Goal: Check status: Check status

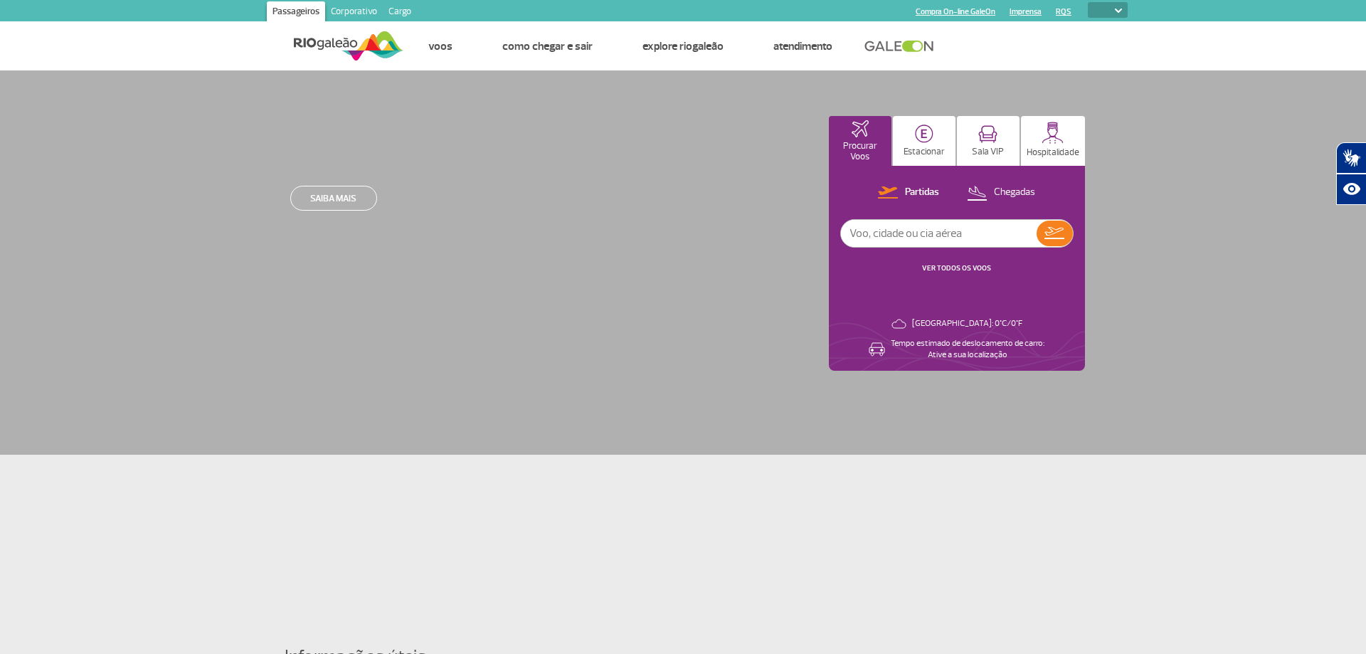
select select
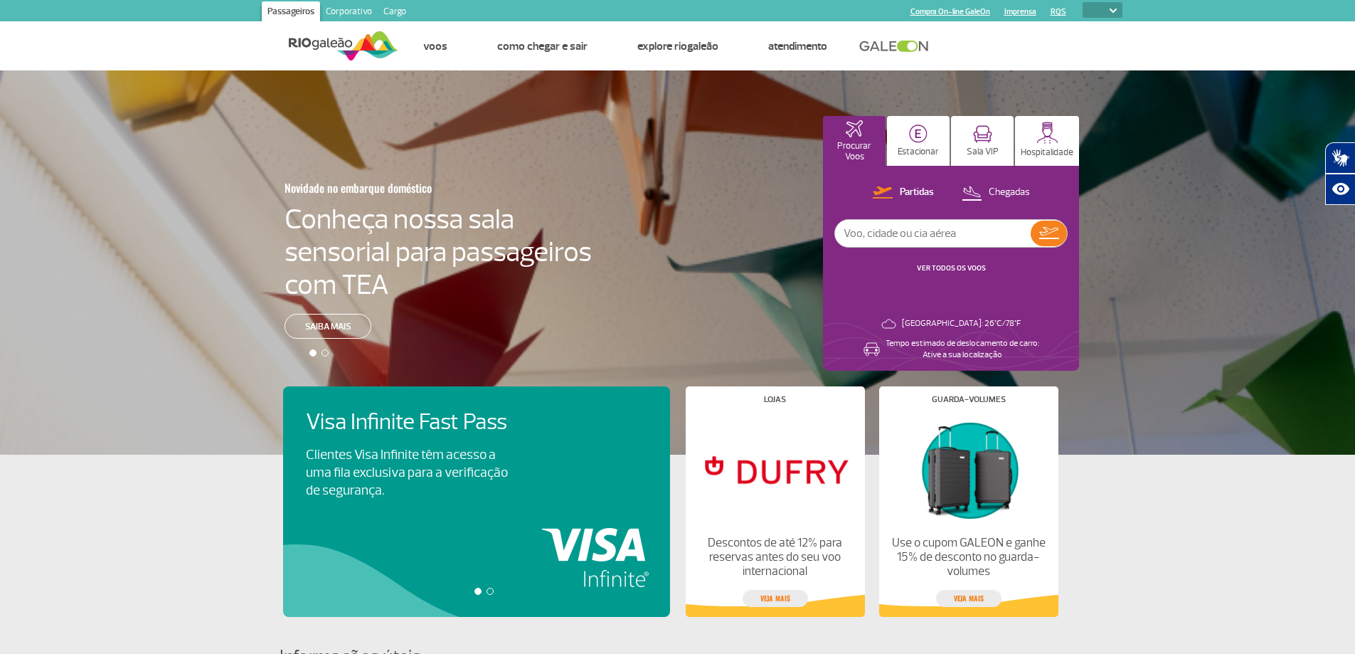
click at [923, 237] on input "text" at bounding box center [933, 233] width 196 height 27
type input "2092"
click at [1057, 226] on button at bounding box center [1049, 234] width 36 height 26
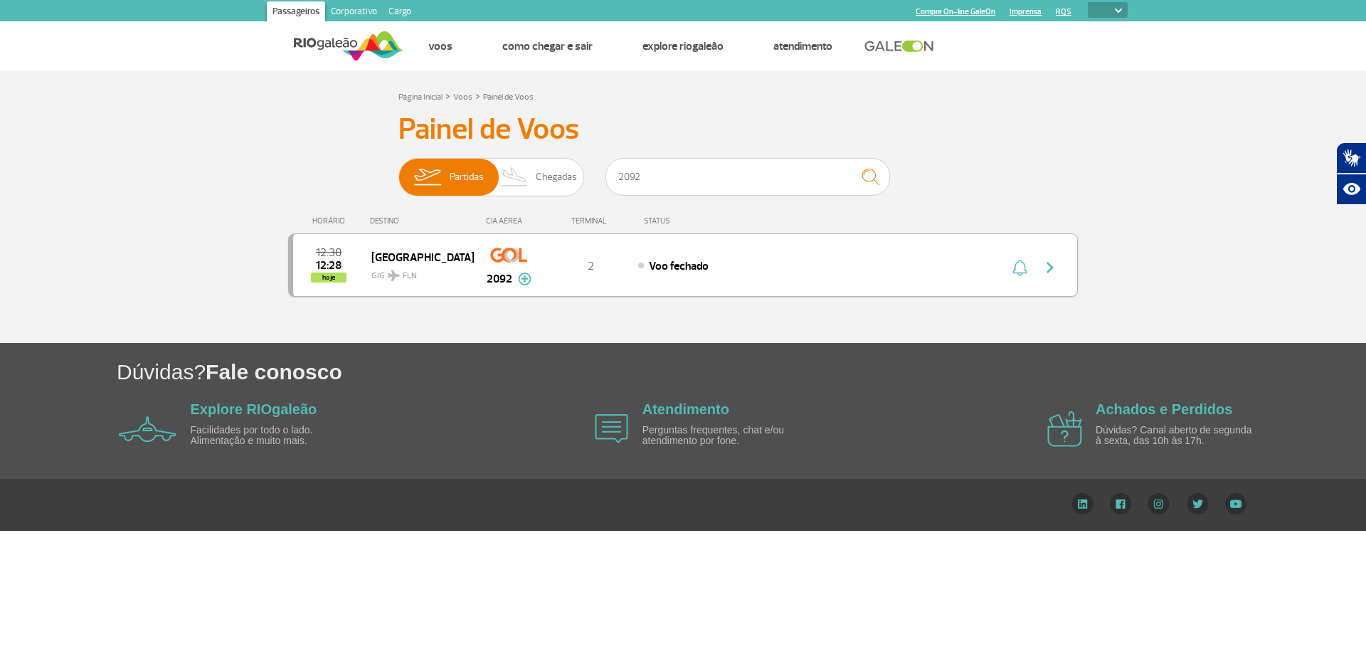
click at [1054, 266] on img "button" at bounding box center [1050, 267] width 17 height 17
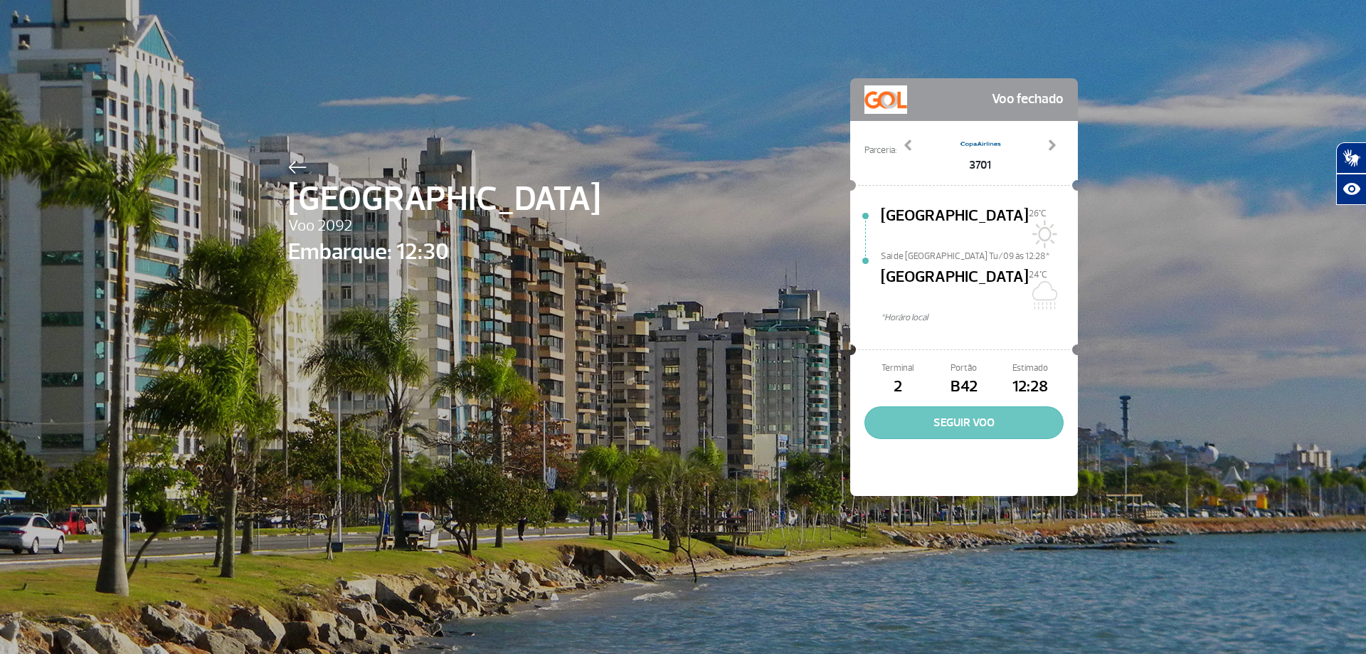
click at [933, 406] on button "SEGUIR VOO" at bounding box center [963, 422] width 199 height 33
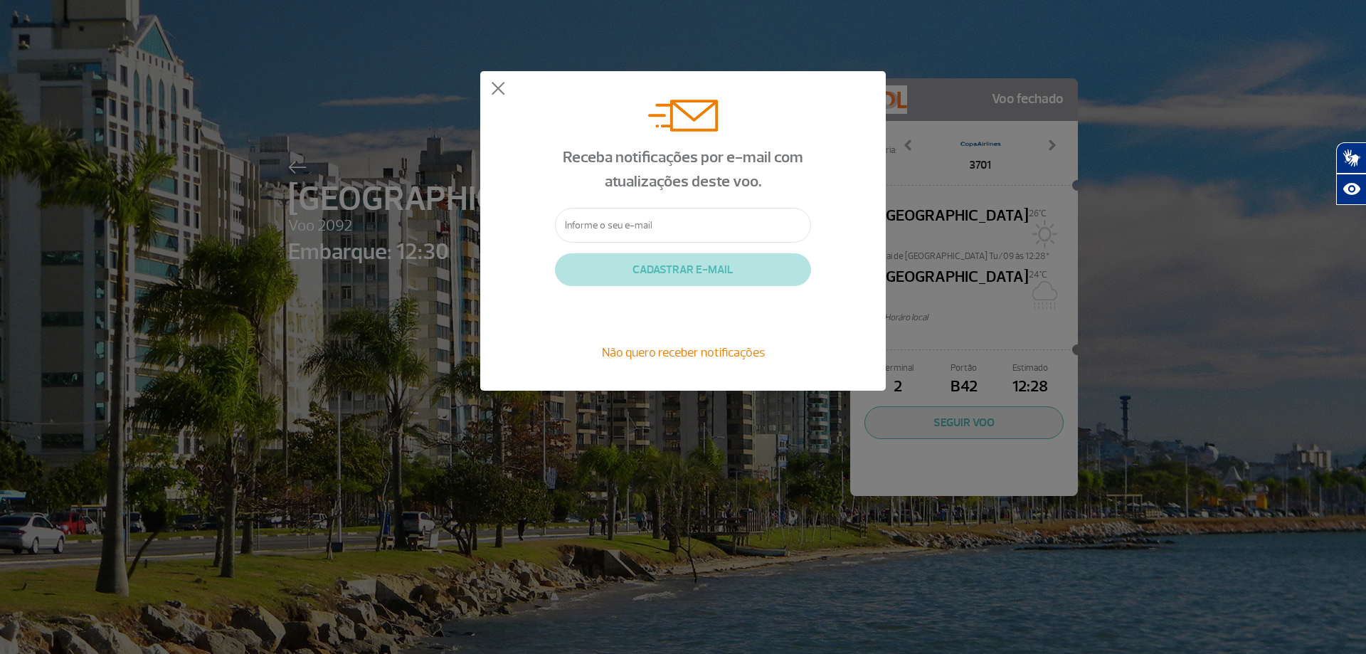
click at [674, 223] on input "text" at bounding box center [683, 225] width 256 height 35
type input "[EMAIL_ADDRESS][DOMAIN_NAME]"
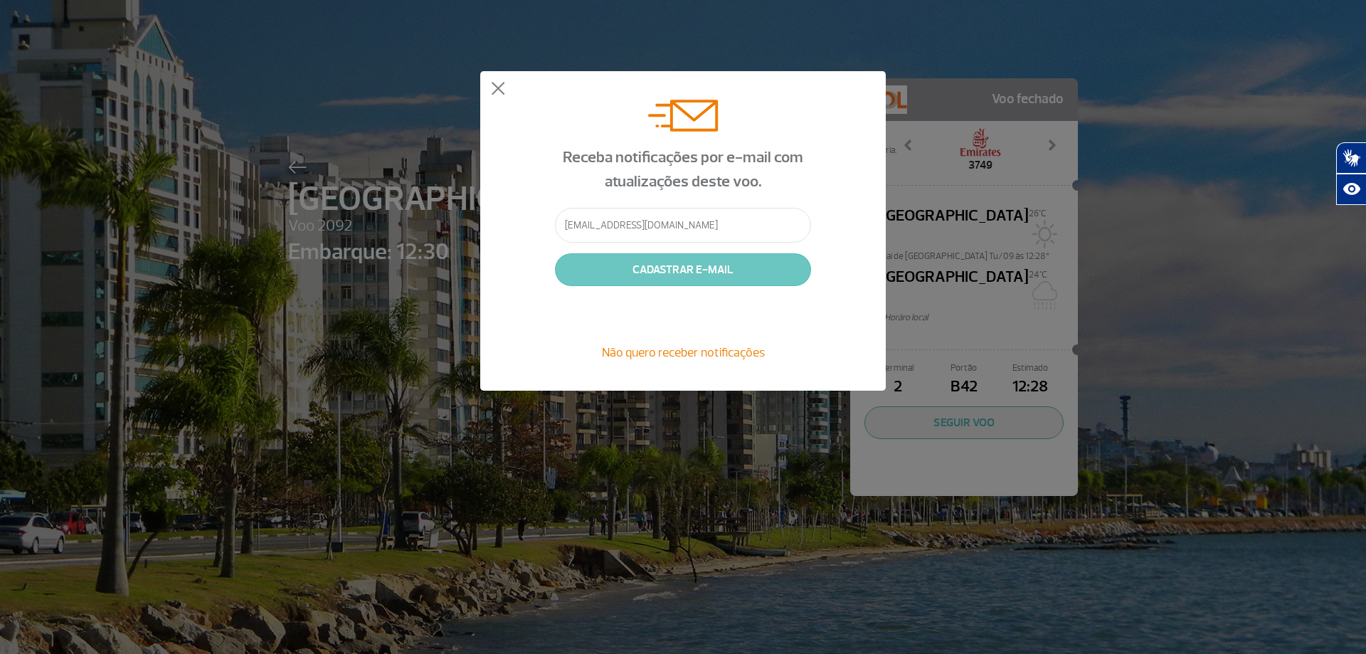
click at [667, 270] on button "CADASTRAR E-MAIL" at bounding box center [683, 269] width 256 height 33
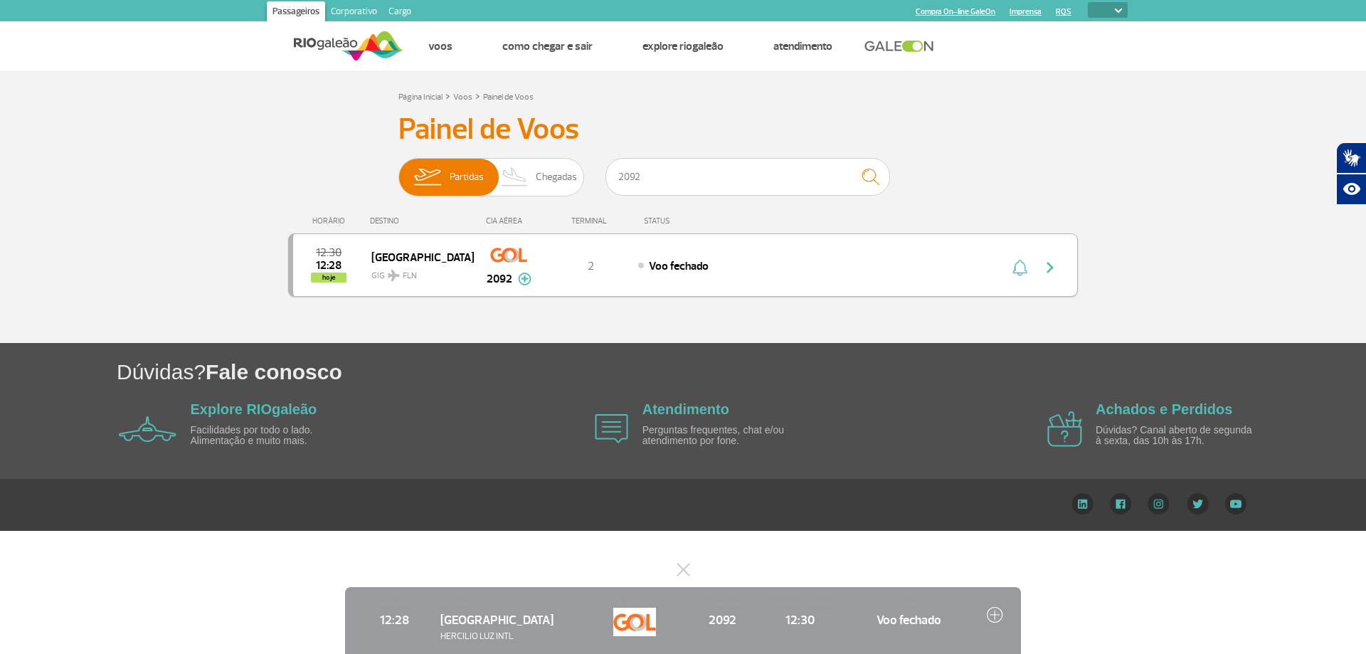
click at [434, 277] on span "GIG FLN" at bounding box center [416, 272] width 91 height 21
click at [533, 180] on img at bounding box center [515, 177] width 42 height 37
click at [398, 170] on input "Partidas Chegadas" at bounding box center [398, 170] width 0 height 0
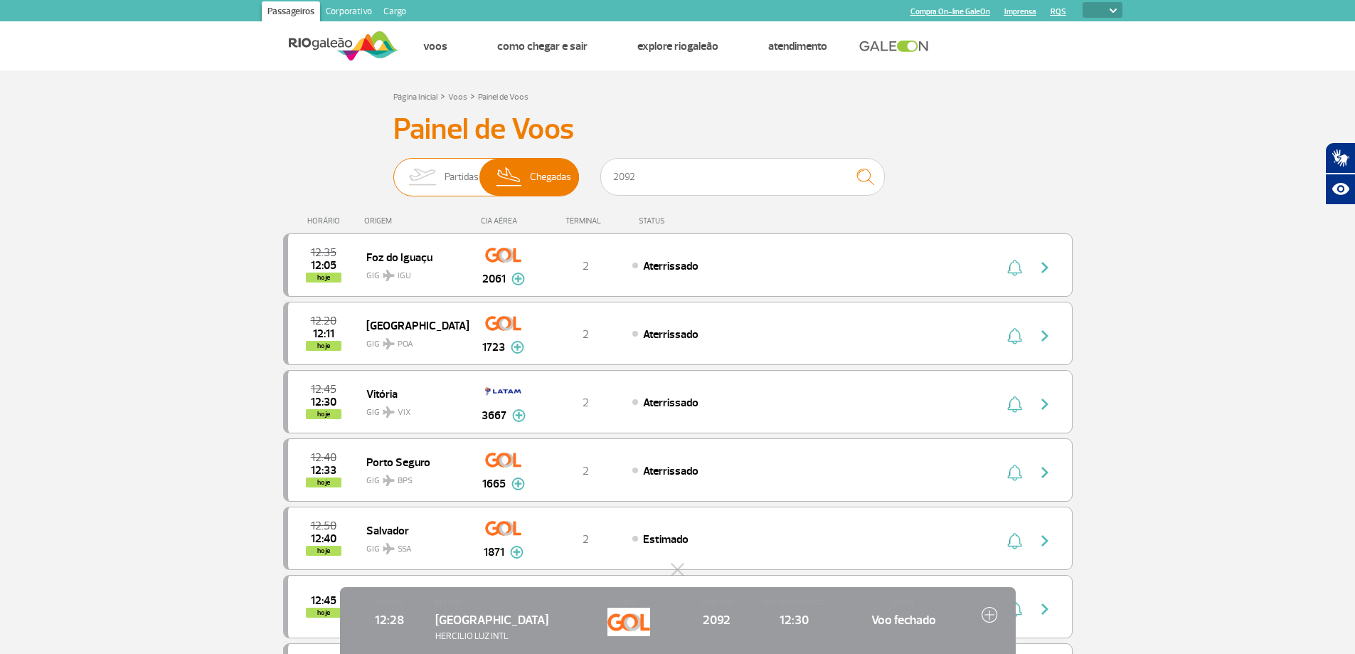
click at [438, 179] on img at bounding box center [422, 177] width 45 height 37
click at [393, 170] on input "Partidas Chegadas" at bounding box center [393, 170] width 0 height 0
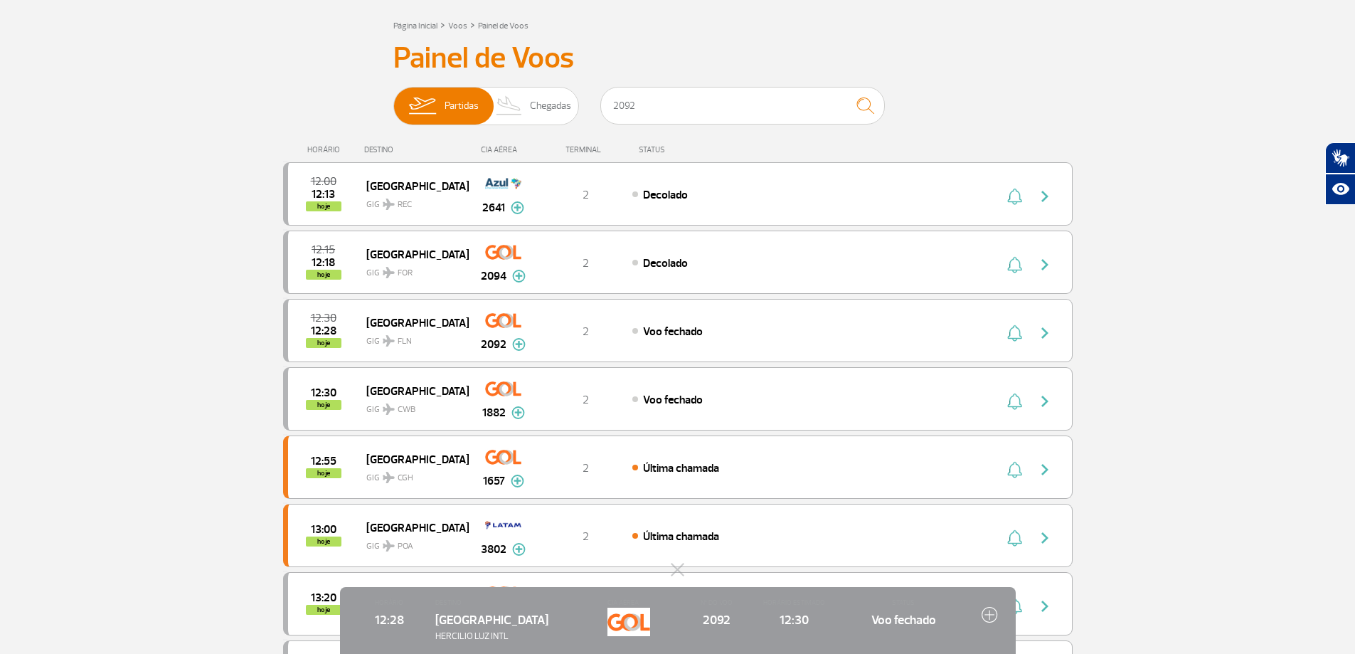
scroll to position [142, 0]
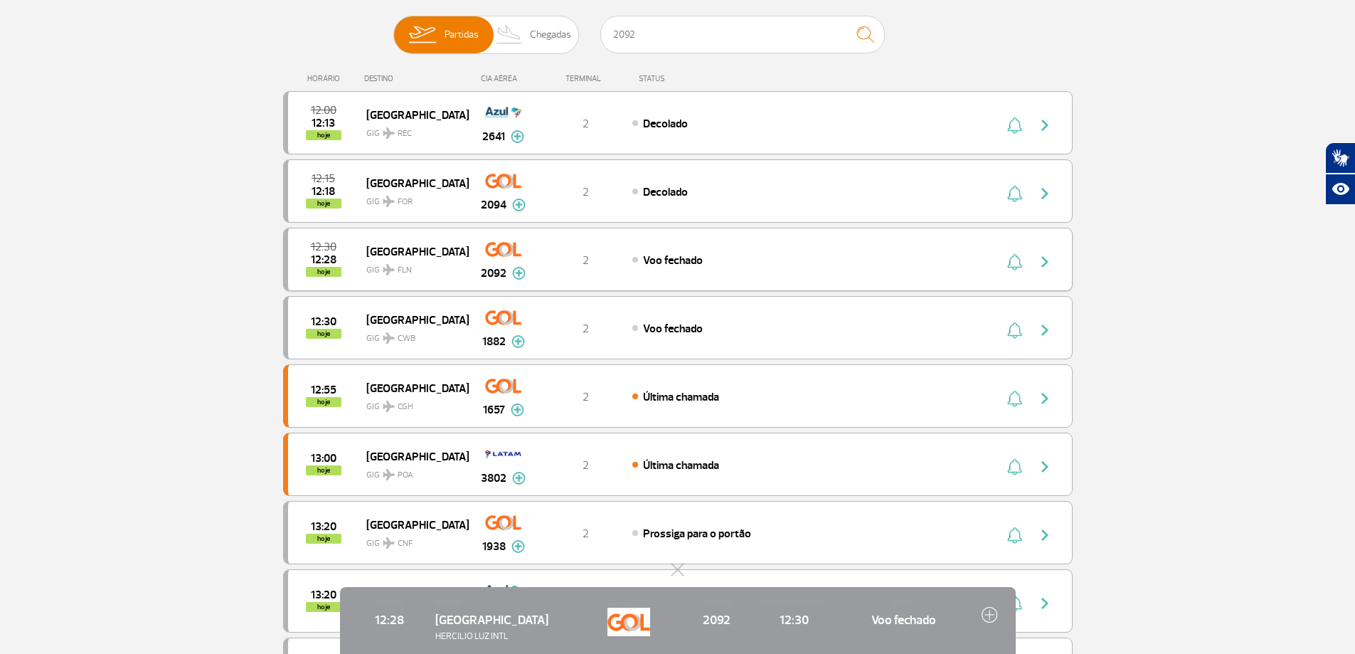
click at [1045, 256] on img "button" at bounding box center [1045, 261] width 17 height 17
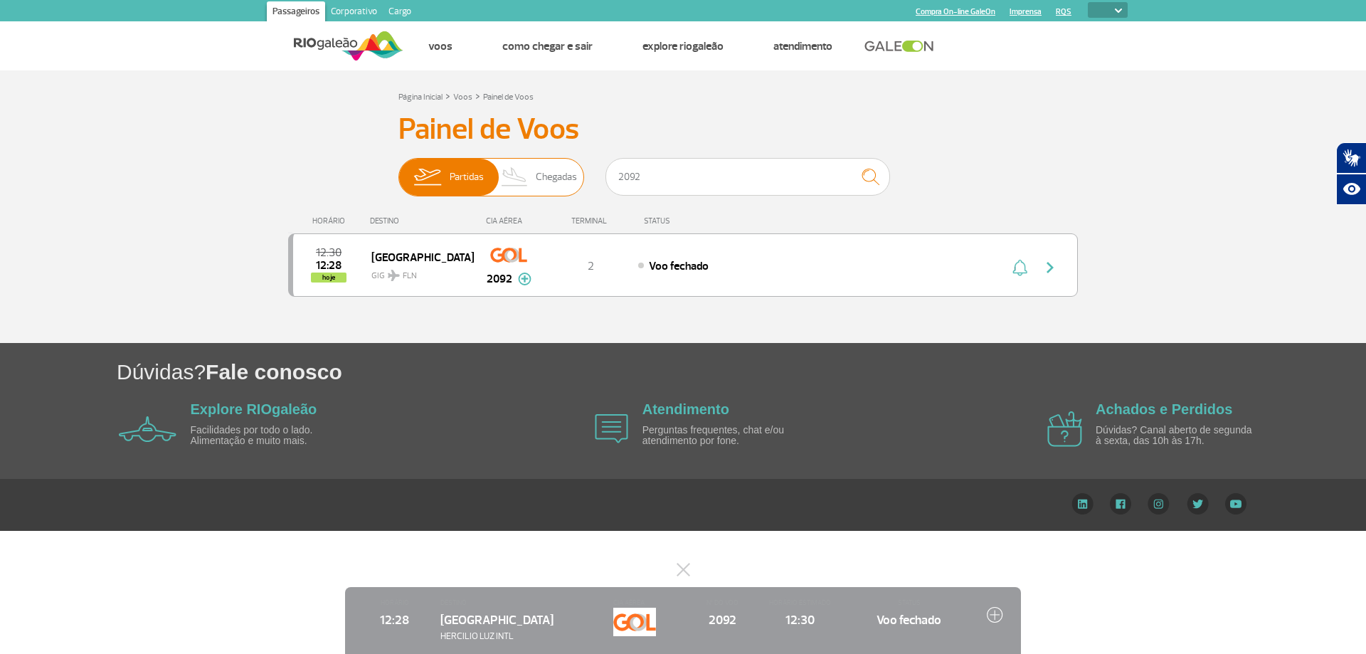
click at [443, 176] on img at bounding box center [427, 177] width 45 height 37
click at [398, 170] on input "Partidas Chegadas" at bounding box center [398, 170] width 0 height 0
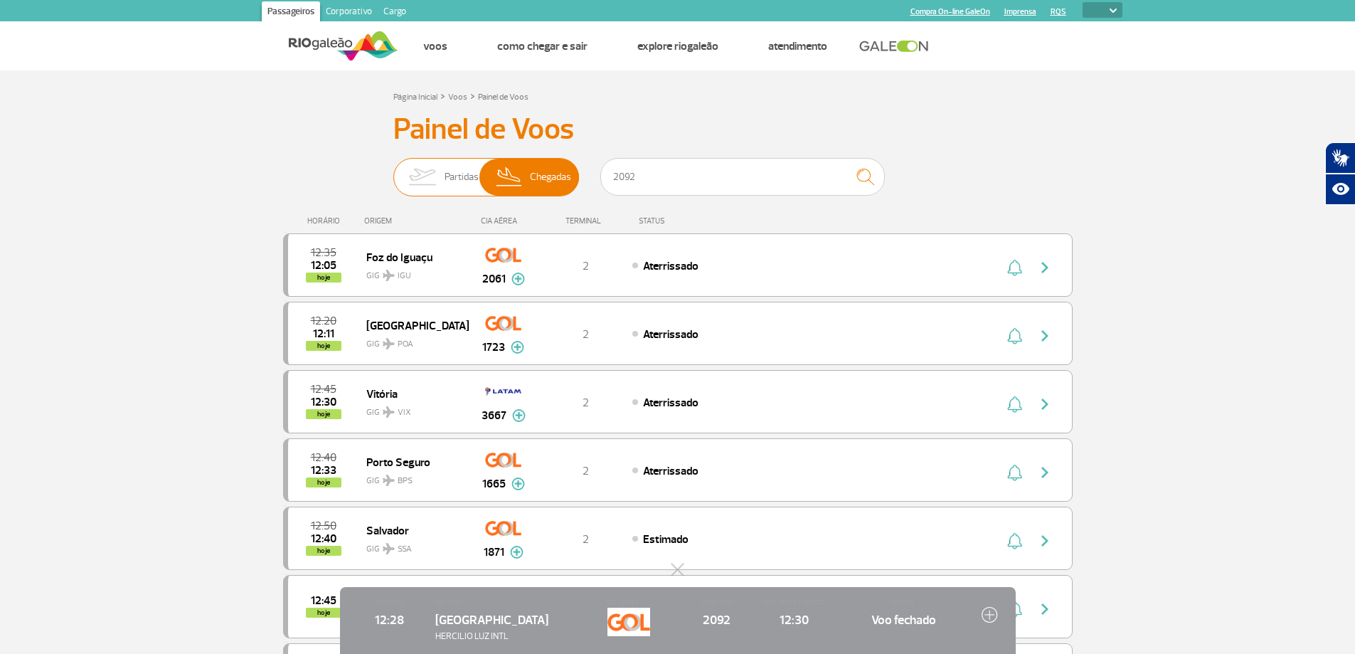
click at [535, 176] on span "Chegadas" at bounding box center [550, 177] width 41 height 37
click at [393, 170] on input "Partidas Chegadas" at bounding box center [393, 170] width 0 height 0
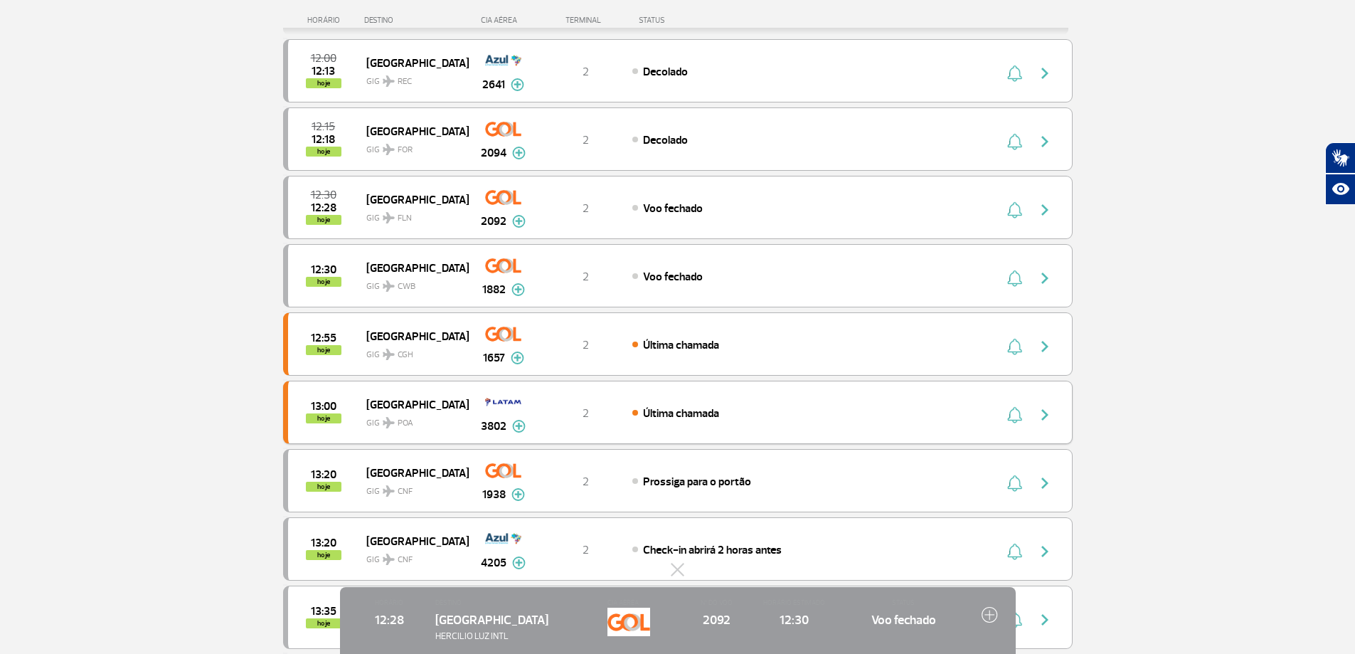
scroll to position [213, 0]
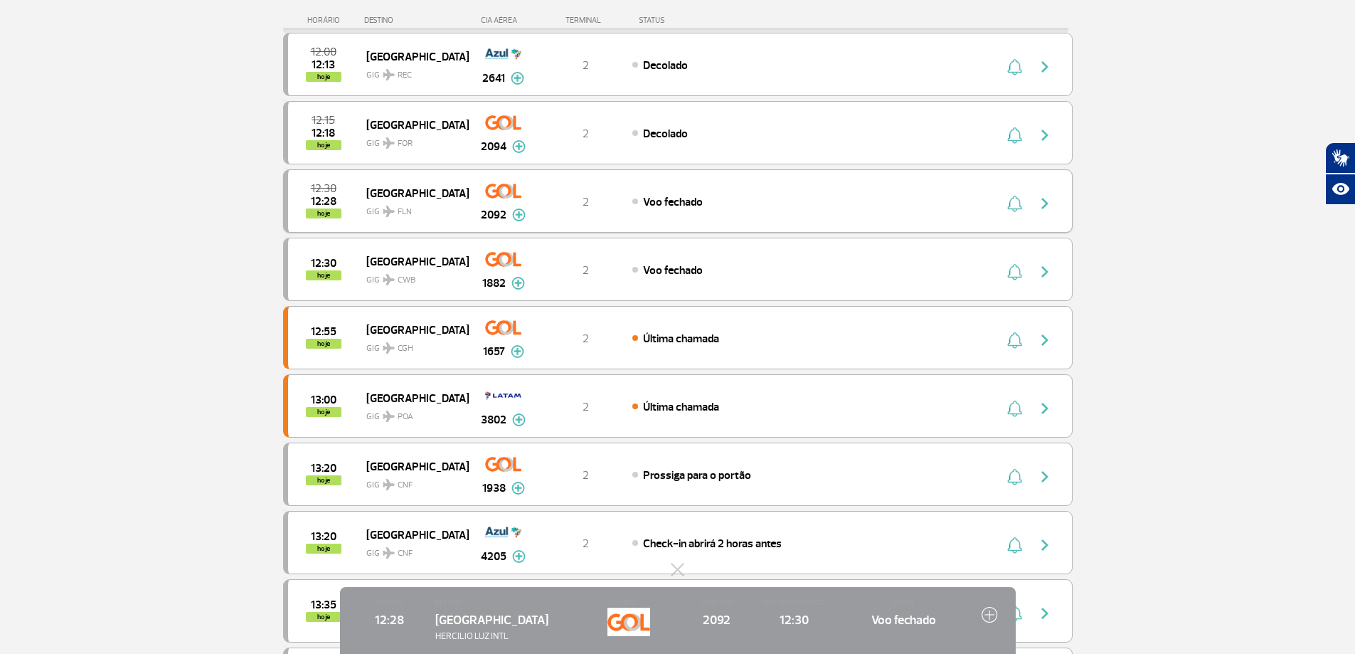
click at [581, 207] on div "2" at bounding box center [586, 202] width 94 height 16
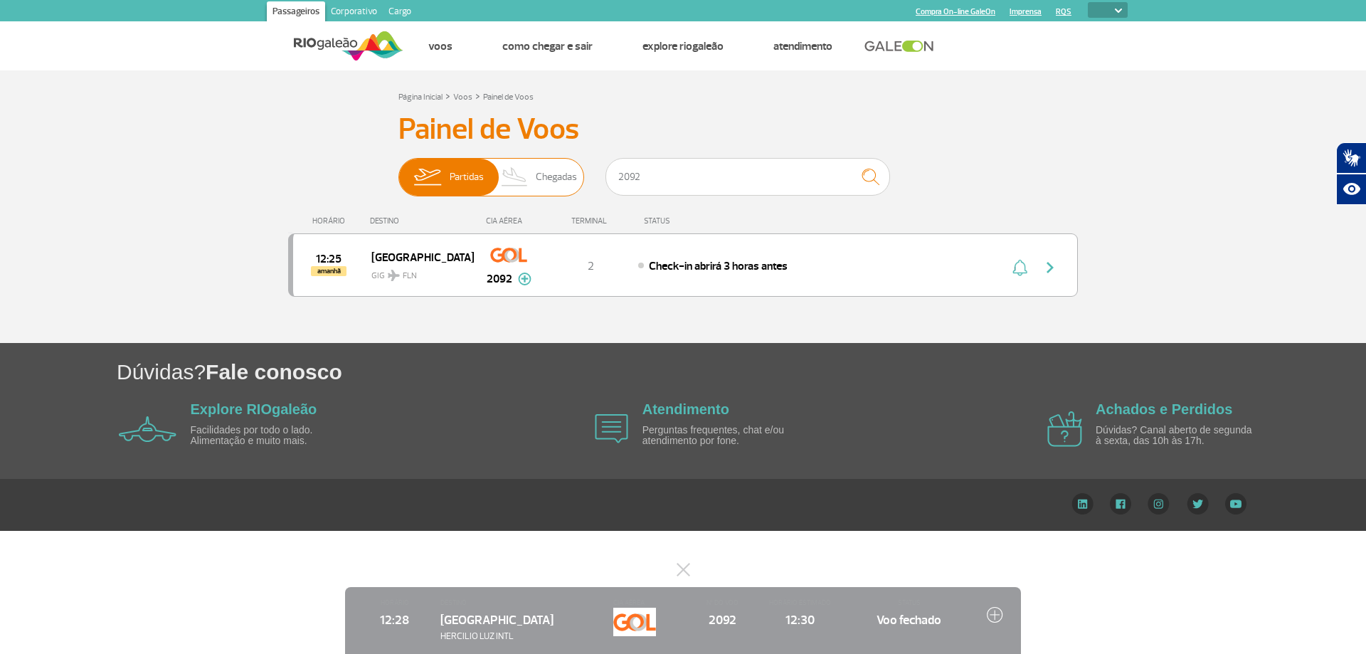
click at [533, 196] on img at bounding box center [515, 177] width 42 height 37
click at [398, 170] on input "Partidas Chegadas" at bounding box center [398, 170] width 0 height 0
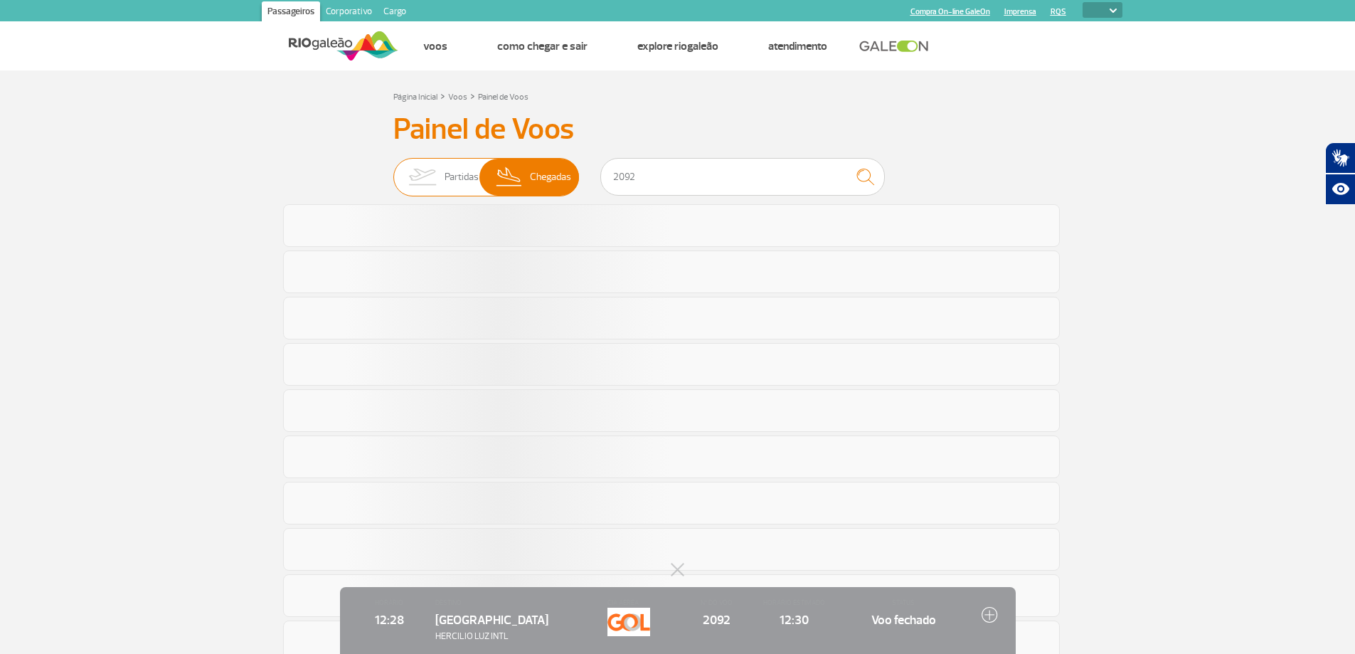
click at [465, 179] on span "Partidas" at bounding box center [462, 177] width 34 height 37
click at [393, 170] on input "Partidas Chegadas" at bounding box center [393, 170] width 0 height 0
